Goal: Information Seeking & Learning: Check status

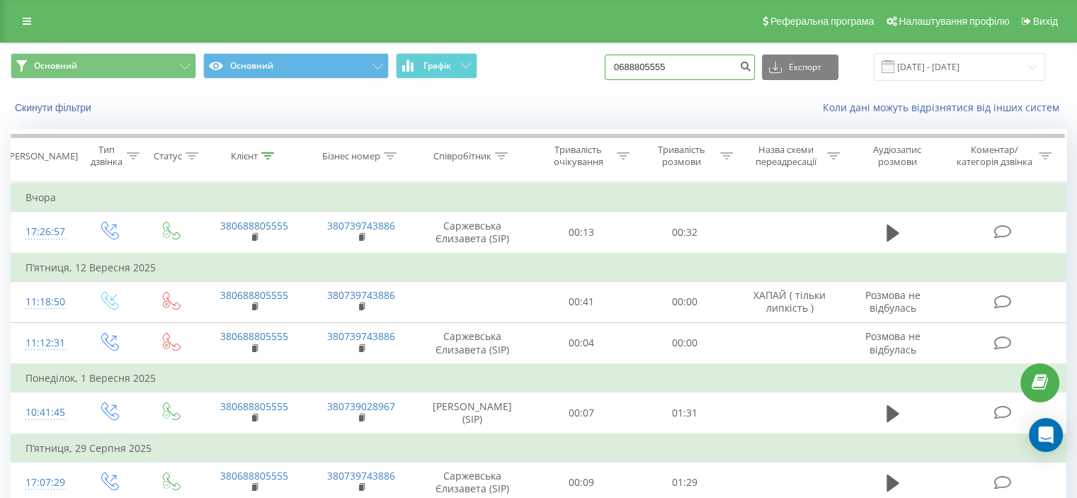
click at [697, 69] on input "0688805555" at bounding box center [679, 67] width 150 height 25
paste input "937593081"
type input "0937593081"
